Goal: Check status: Check status

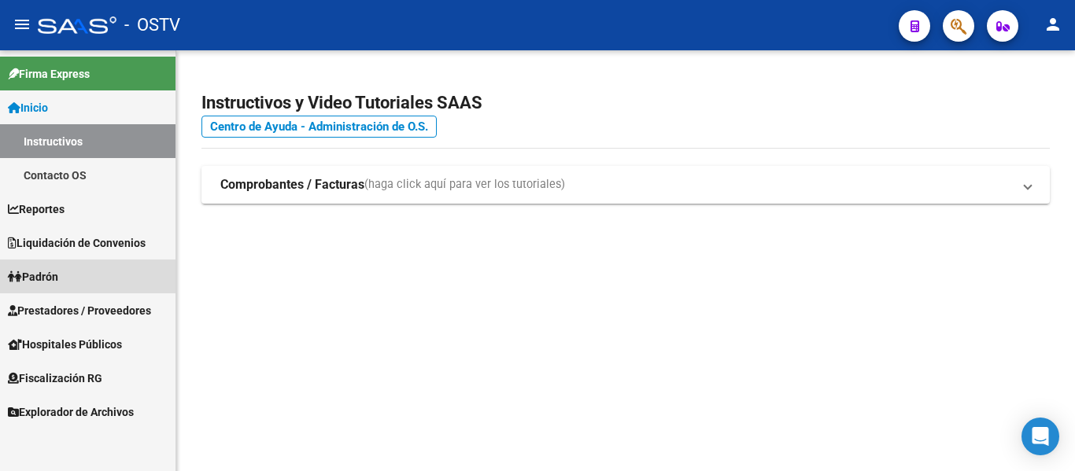
click at [58, 276] on span "Padrón" at bounding box center [33, 276] width 50 height 17
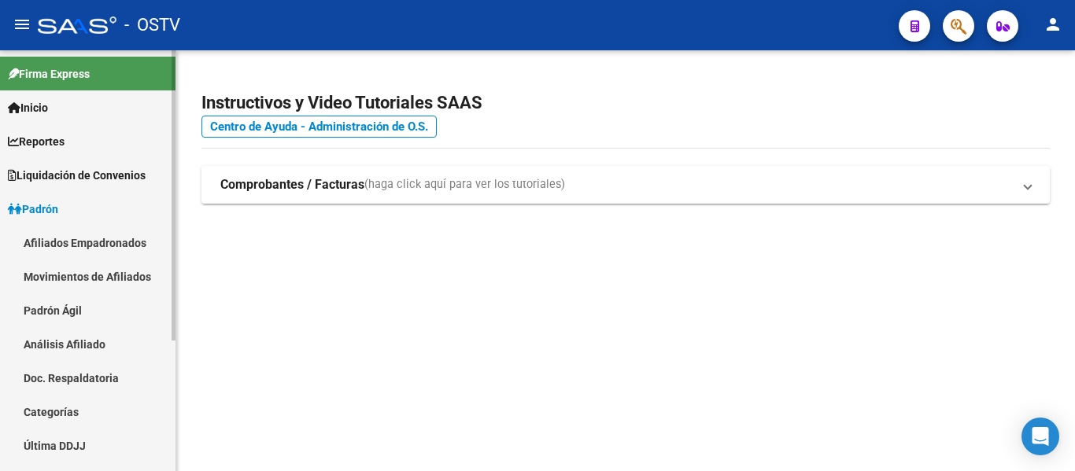
click at [58, 276] on link "Movimientos de Afiliados" at bounding box center [87, 277] width 175 height 34
click at [61, 219] on link "Padrón" at bounding box center [87, 209] width 175 height 34
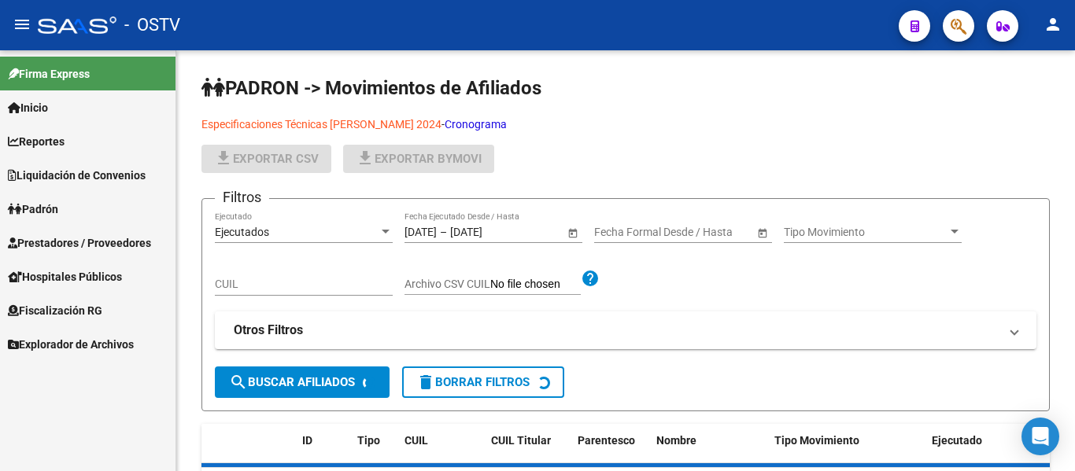
click at [58, 212] on span "Padrón" at bounding box center [33, 209] width 50 height 17
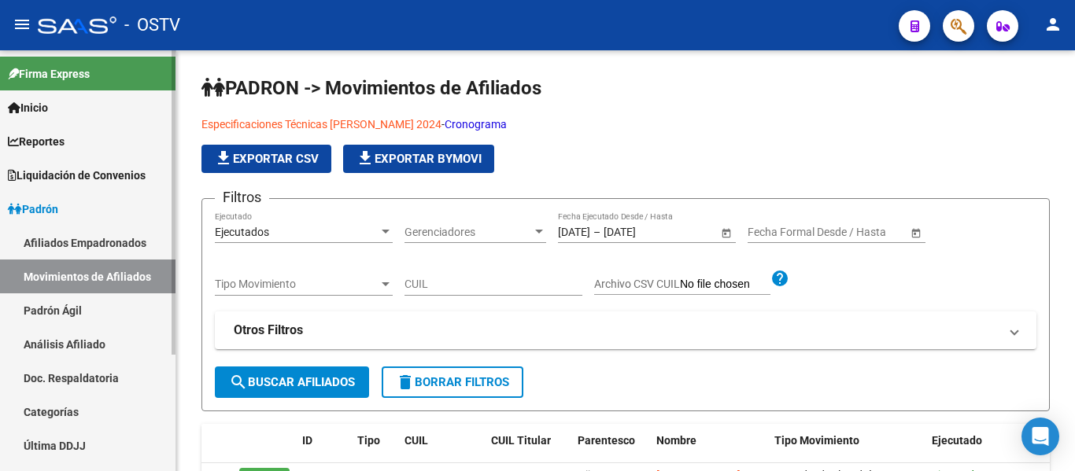
click at [47, 201] on span "Padrón" at bounding box center [33, 209] width 50 height 17
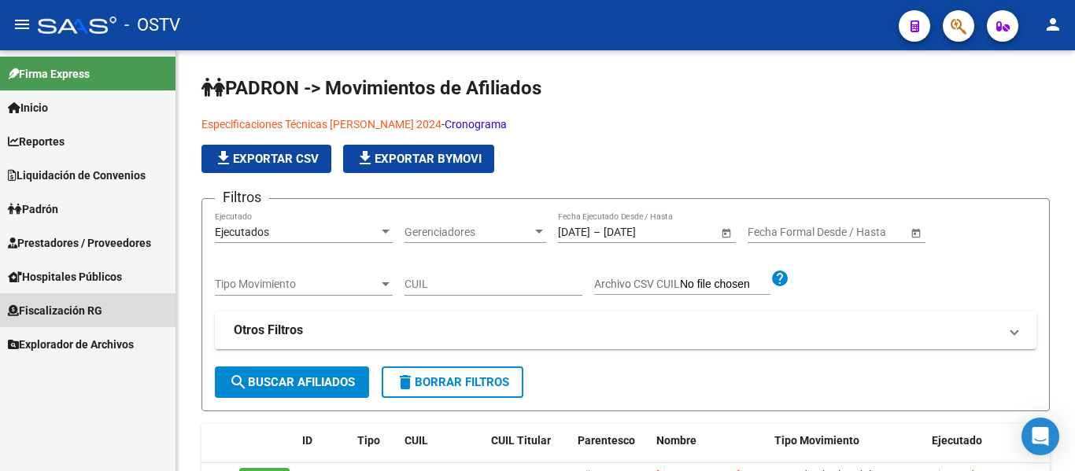
click at [54, 303] on span "Fiscalización RG" at bounding box center [55, 310] width 94 height 17
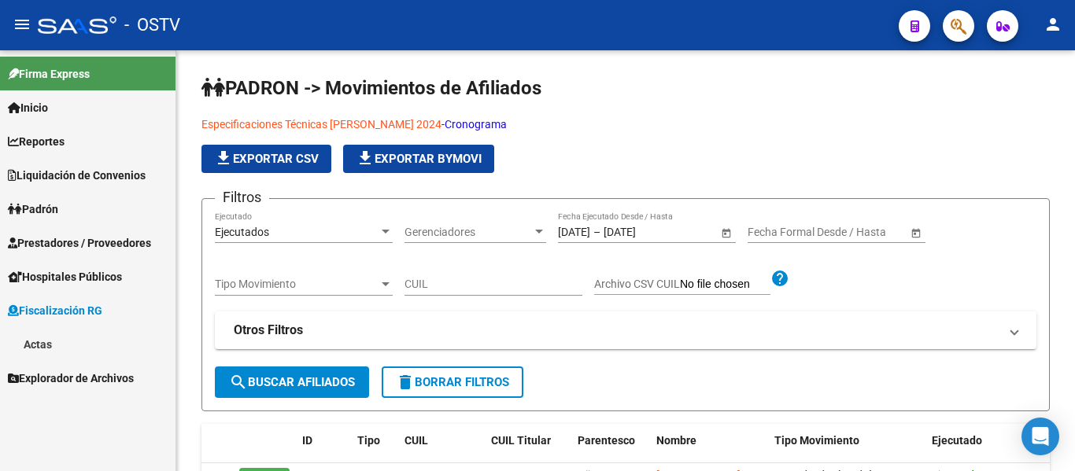
click at [83, 215] on link "Padrón" at bounding box center [87, 209] width 175 height 34
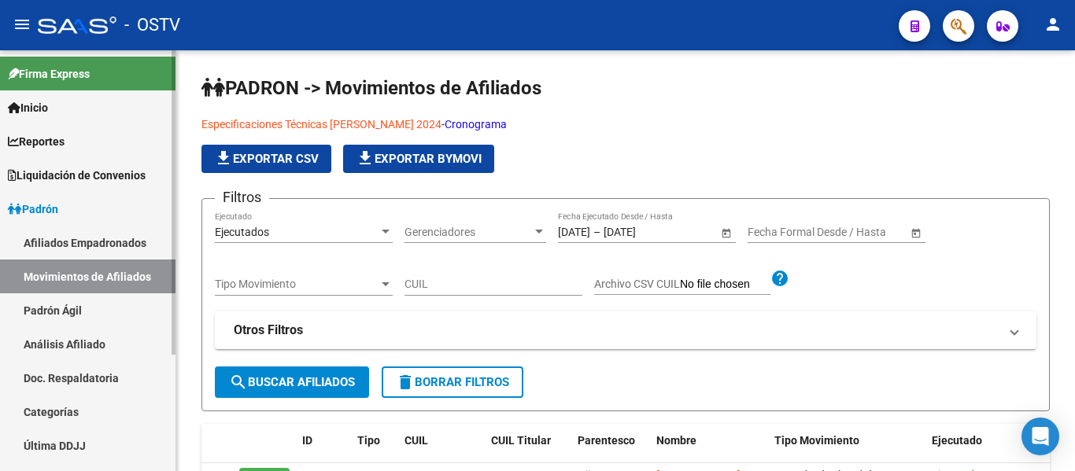
click at [69, 307] on link "Padrón Ágil" at bounding box center [87, 310] width 175 height 34
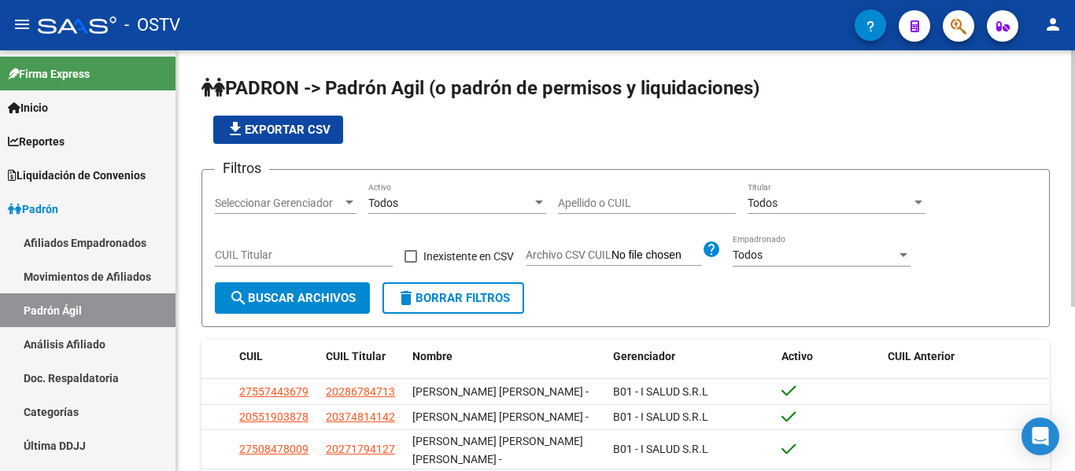
click at [593, 207] on input "Apellido o CUIL" at bounding box center [647, 203] width 178 height 13
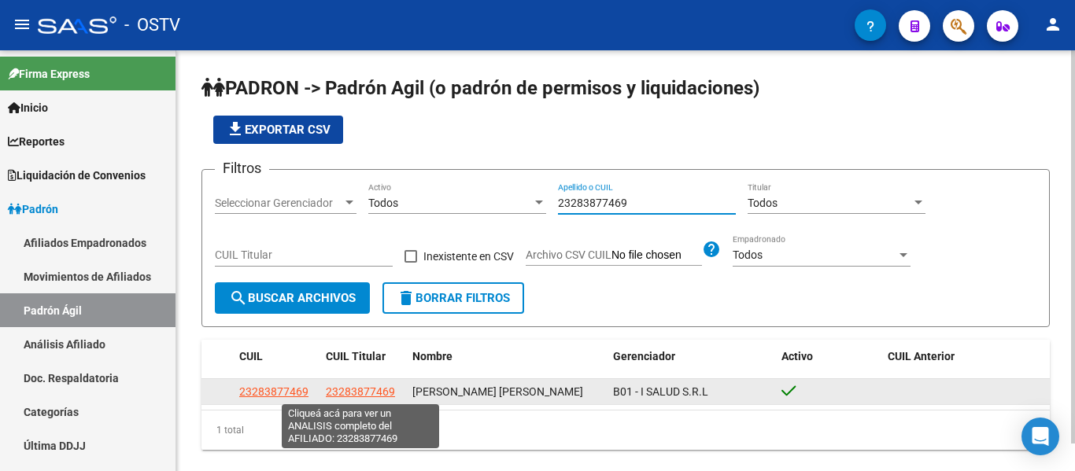
type input "23283877469"
click at [349, 396] on span "23283877469" at bounding box center [360, 391] width 69 height 13
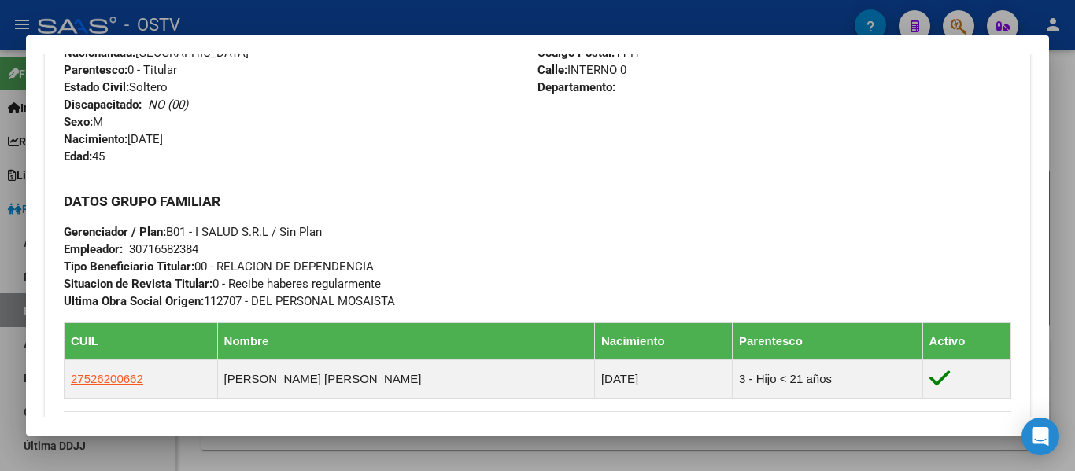
scroll to position [856, 0]
